Goal: Check status: Check status

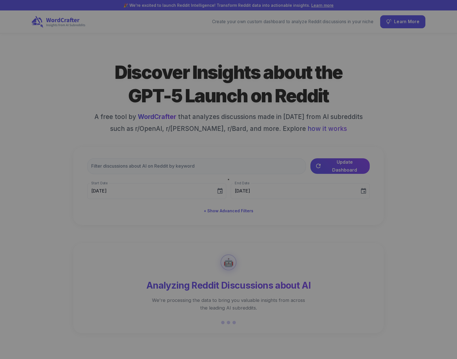
click at [125, 167] on div at bounding box center [228, 179] width 457 height 359
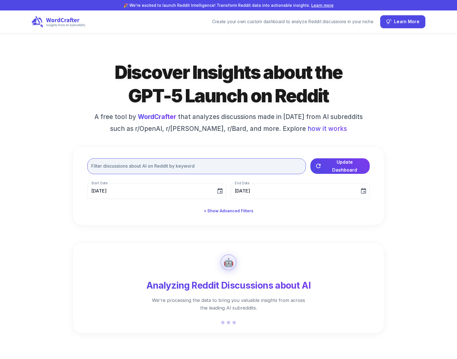
click at [127, 169] on input "text" at bounding box center [196, 166] width 219 height 16
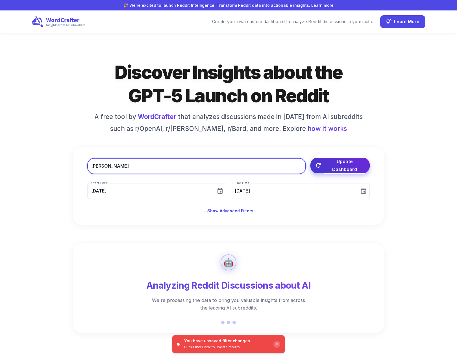
type input "[PERSON_NAME]"
click at [358, 166] on span "Update Dashboard" at bounding box center [344, 165] width 41 height 16
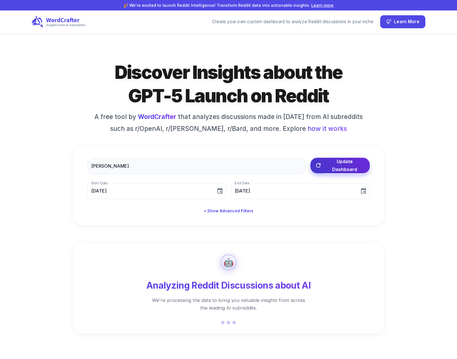
type input "[DATE]"
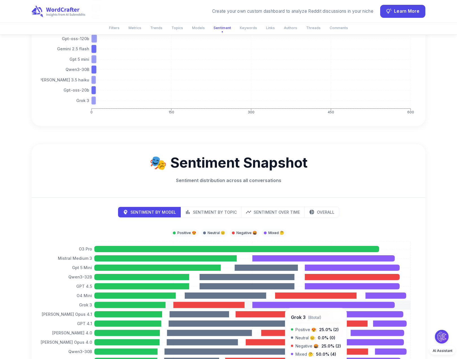
scroll to position [1259, 0]
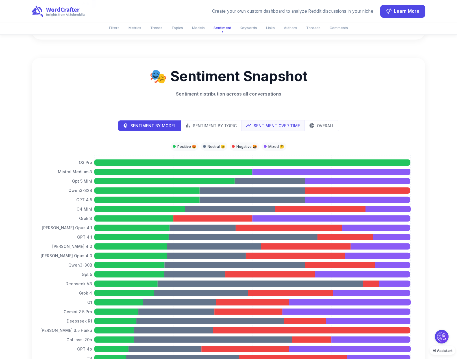
drag, startPoint x: 226, startPoint y: 125, endPoint x: 254, endPoint y: 123, distance: 28.3
click at [226, 125] on p "Sentiment by Topic" at bounding box center [215, 126] width 44 height 6
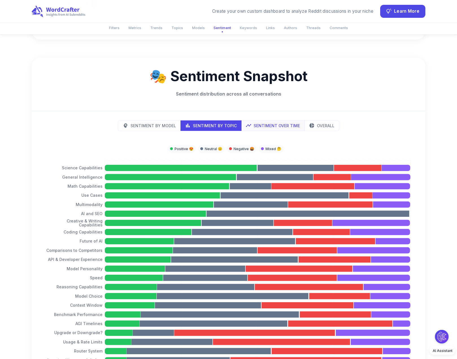
click at [279, 122] on button "Sentiment Over Time" at bounding box center [273, 125] width 64 height 10
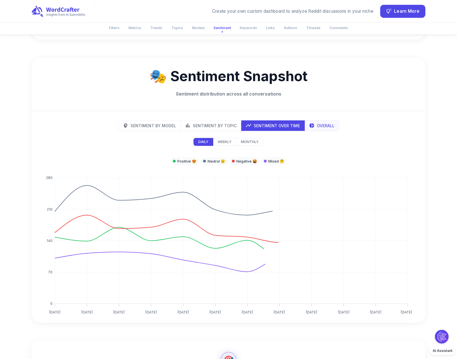
click at [321, 127] on p "Overall" at bounding box center [326, 126] width 18 height 6
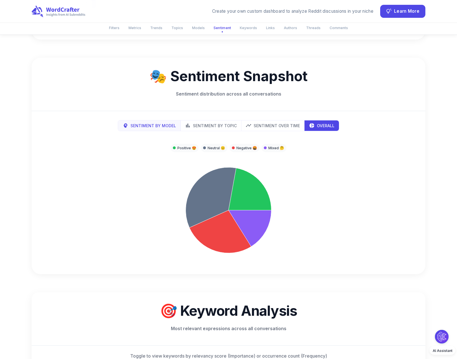
click at [159, 127] on p "Sentiment by Model" at bounding box center [154, 126] width 46 height 6
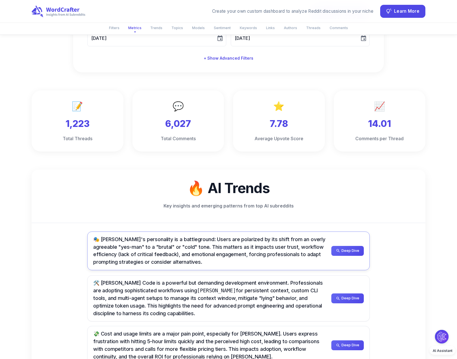
scroll to position [276, 0]
